Goal: Check status: Check status

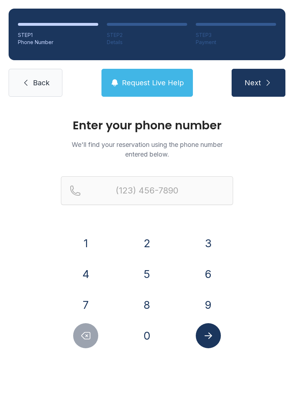
click at [205, 305] on button "9" at bounding box center [208, 304] width 25 height 25
click at [84, 276] on button "4" at bounding box center [85, 274] width 25 height 25
click at [83, 239] on button "1" at bounding box center [85, 243] width 25 height 25
click at [140, 240] on button "2" at bounding box center [146, 243] width 25 height 25
click at [202, 272] on button "6" at bounding box center [208, 274] width 25 height 25
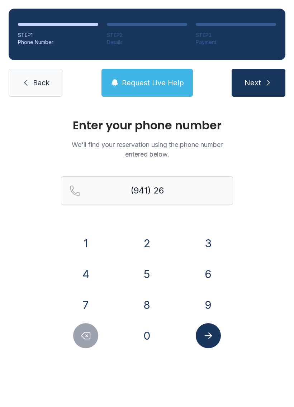
click at [87, 308] on button "7" at bounding box center [85, 304] width 25 height 25
click at [90, 306] on button "7" at bounding box center [85, 304] width 25 height 25
click at [218, 306] on button "9" at bounding box center [208, 304] width 25 height 25
click at [84, 340] on icon "Delete number" at bounding box center [85, 335] width 11 height 11
click at [75, 352] on div "Enter your phone number We'll find your reservation using the phone number ente…" at bounding box center [147, 241] width 294 height 272
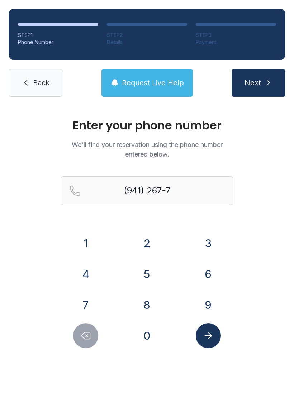
click at [218, 269] on button "6" at bounding box center [208, 274] width 25 height 25
click at [91, 275] on button "4" at bounding box center [85, 274] width 25 height 25
click at [102, 277] on div "4" at bounding box center [86, 274] width 50 height 25
click at [92, 281] on button "4" at bounding box center [85, 274] width 25 height 25
click at [213, 343] on button "Submit lookup form" at bounding box center [208, 335] width 25 height 25
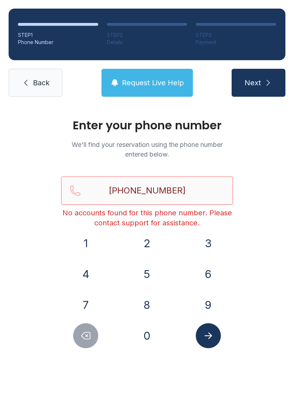
click at [208, 182] on input "[PHONE_NUMBER]" at bounding box center [147, 190] width 172 height 29
click at [209, 191] on input "[PHONE_NUMBER]" at bounding box center [147, 190] width 172 height 29
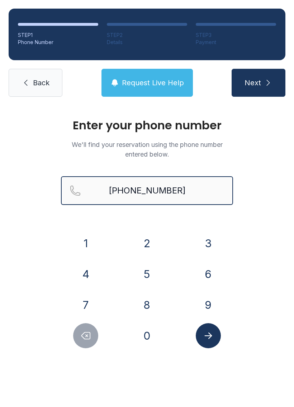
click at [258, 83] on button "Next" at bounding box center [259, 83] width 54 height 28
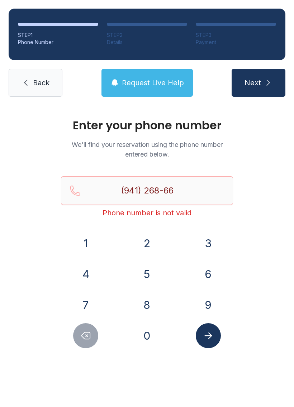
click at [288, 245] on div "Enter your phone number We'll find your reservation using the phone number ente…" at bounding box center [147, 241] width 294 height 272
click at [95, 353] on div "Enter your phone number We'll find your reservation using the phone number ente…" at bounding box center [147, 241] width 294 height 272
click at [156, 85] on span "Request Live Help" at bounding box center [153, 83] width 62 height 10
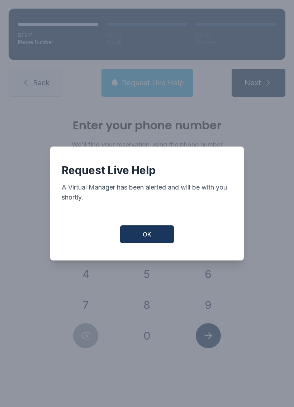
click at [150, 243] on button "OK" at bounding box center [147, 234] width 54 height 18
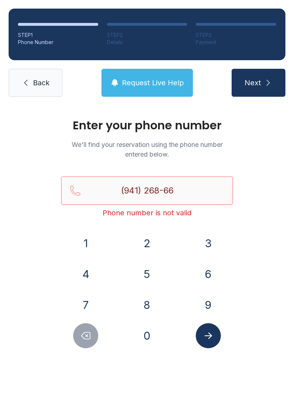
click at [209, 197] on input "(941) 268-66" at bounding box center [147, 190] width 172 height 29
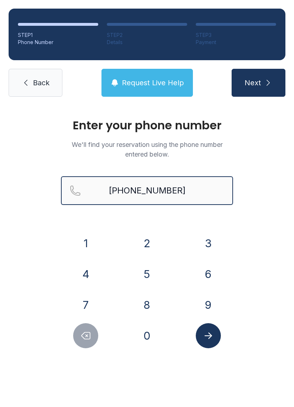
type input "[PHONE_NUMBER]"
click at [258, 83] on button "Next" at bounding box center [259, 83] width 54 height 28
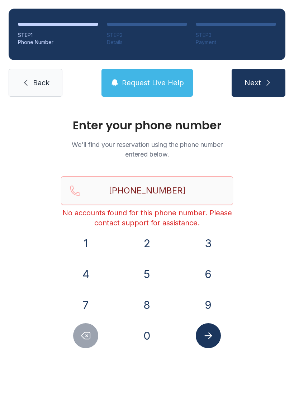
click at [261, 75] on button "Next" at bounding box center [259, 83] width 54 height 28
click at [35, 82] on span "Back" at bounding box center [41, 83] width 16 height 10
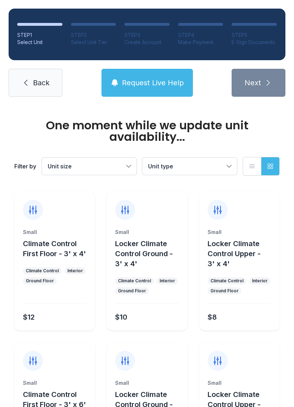
click at [40, 77] on link "Back" at bounding box center [36, 83] width 54 height 28
